Goal: Information Seeking & Learning: Check status

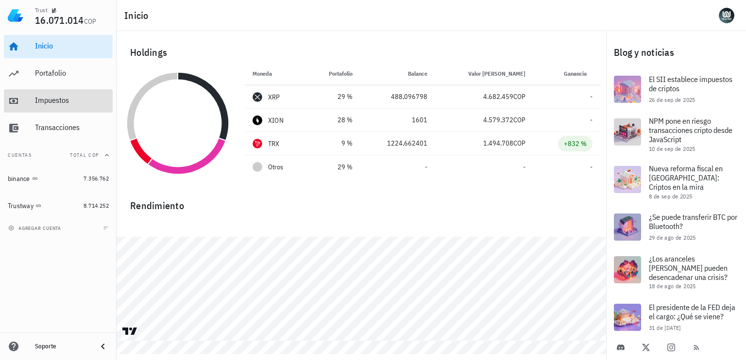
click at [89, 93] on div "Impuestos" at bounding box center [72, 101] width 74 height 22
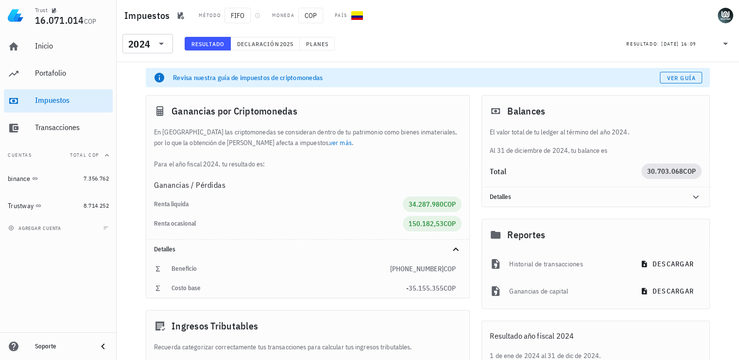
click at [698, 148] on div "El valor total de tu ledger al término del año 2024. Al 31 de diciembre de 2024…" at bounding box center [595, 141] width 227 height 29
click at [167, 46] on div "​ 2024" at bounding box center [147, 43] width 51 height 19
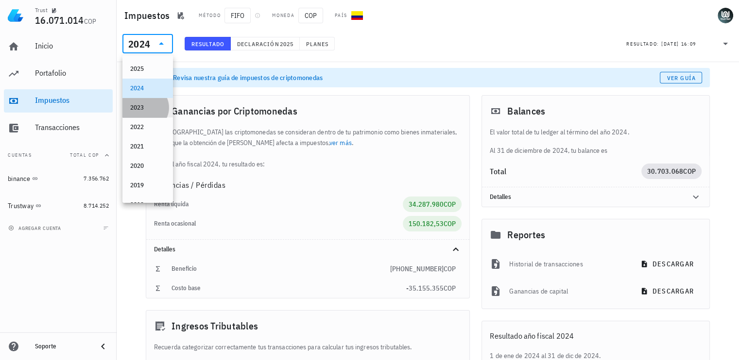
click at [148, 108] on div "2023" at bounding box center [147, 108] width 35 height 8
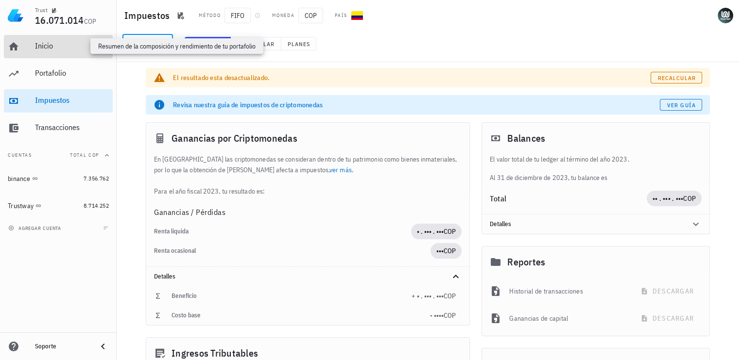
click at [56, 50] on div "Inicio" at bounding box center [72, 45] width 74 height 9
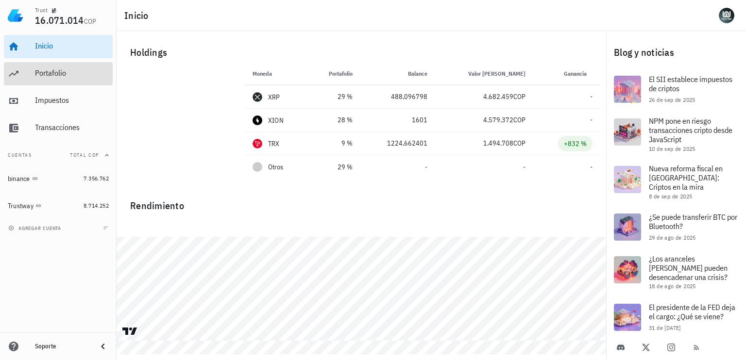
click at [47, 79] on div "Portafolio" at bounding box center [72, 74] width 74 height 22
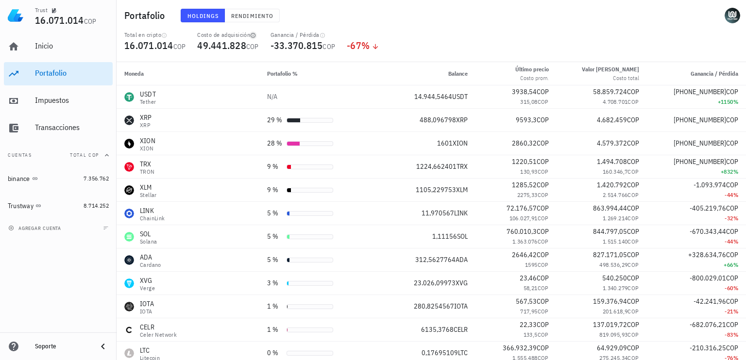
click at [255, 36] on icon "button" at bounding box center [253, 35] width 5 height 5
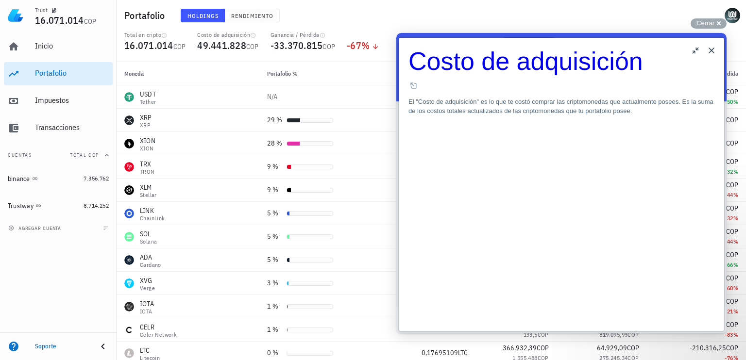
click at [708, 50] on button "Close" at bounding box center [712, 51] width 16 height 16
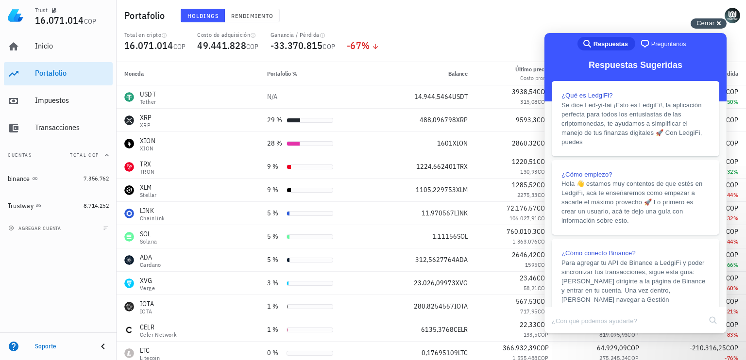
click at [709, 23] on span "Cerrar" at bounding box center [706, 22] width 18 height 7
